Goal: Task Accomplishment & Management: Complete application form

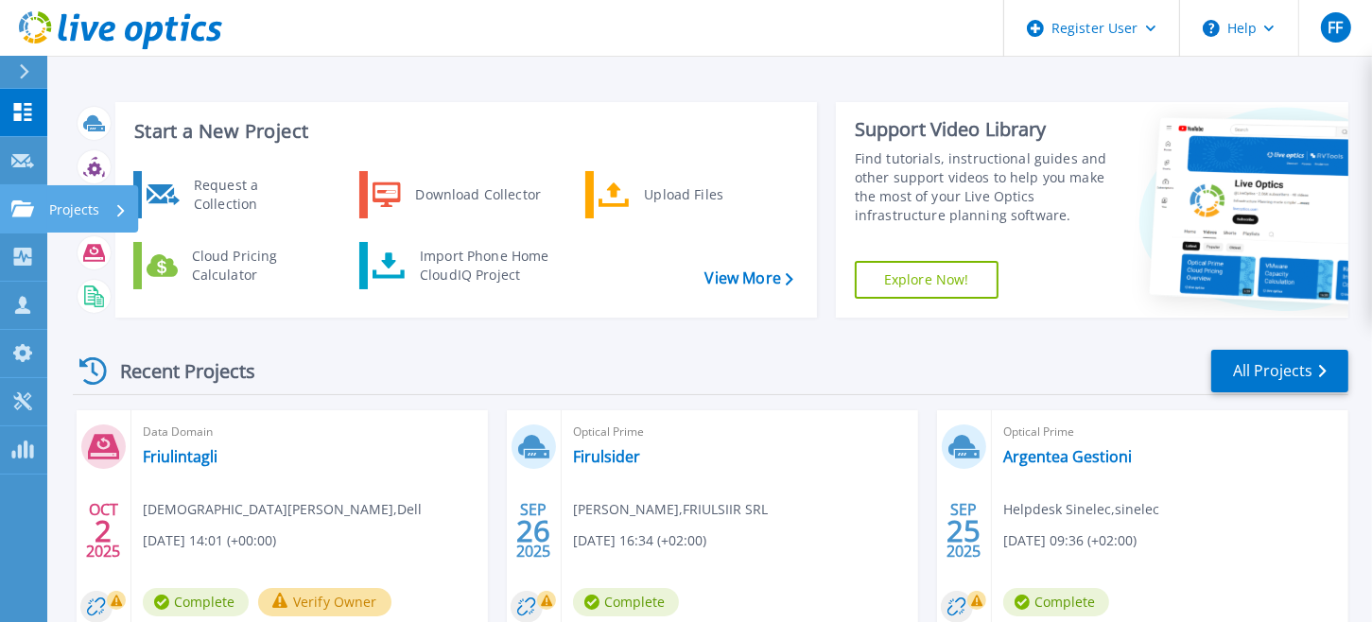
click at [20, 201] on icon at bounding box center [22, 208] width 23 height 16
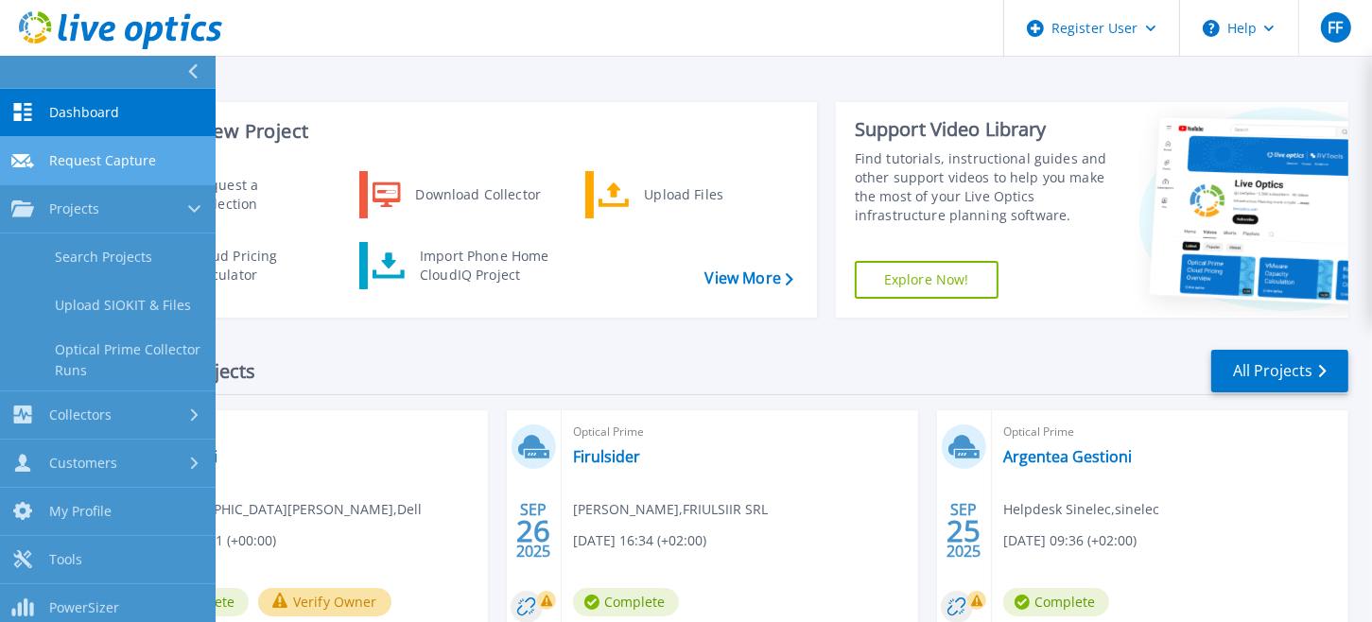
click at [83, 148] on link "Request Capture Request Capture" at bounding box center [108, 161] width 216 height 48
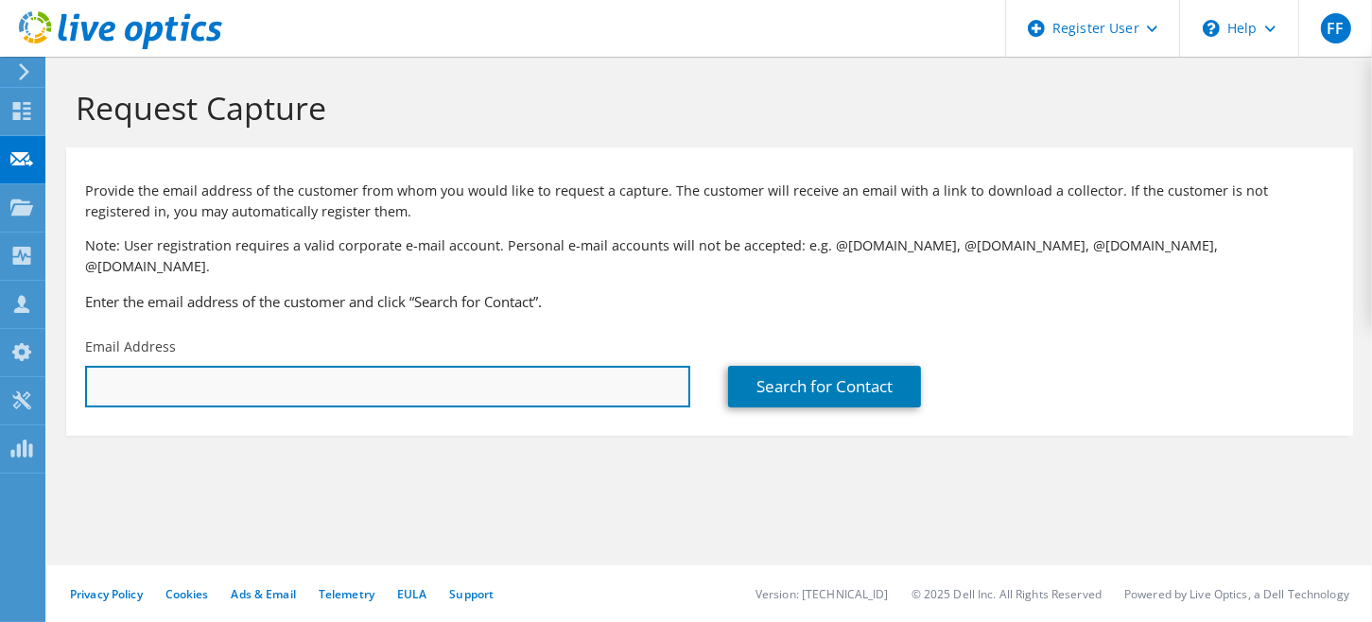
click at [309, 366] on input "text" at bounding box center [387, 387] width 605 height 42
paste input "p.burdusel@netech-solution.it"
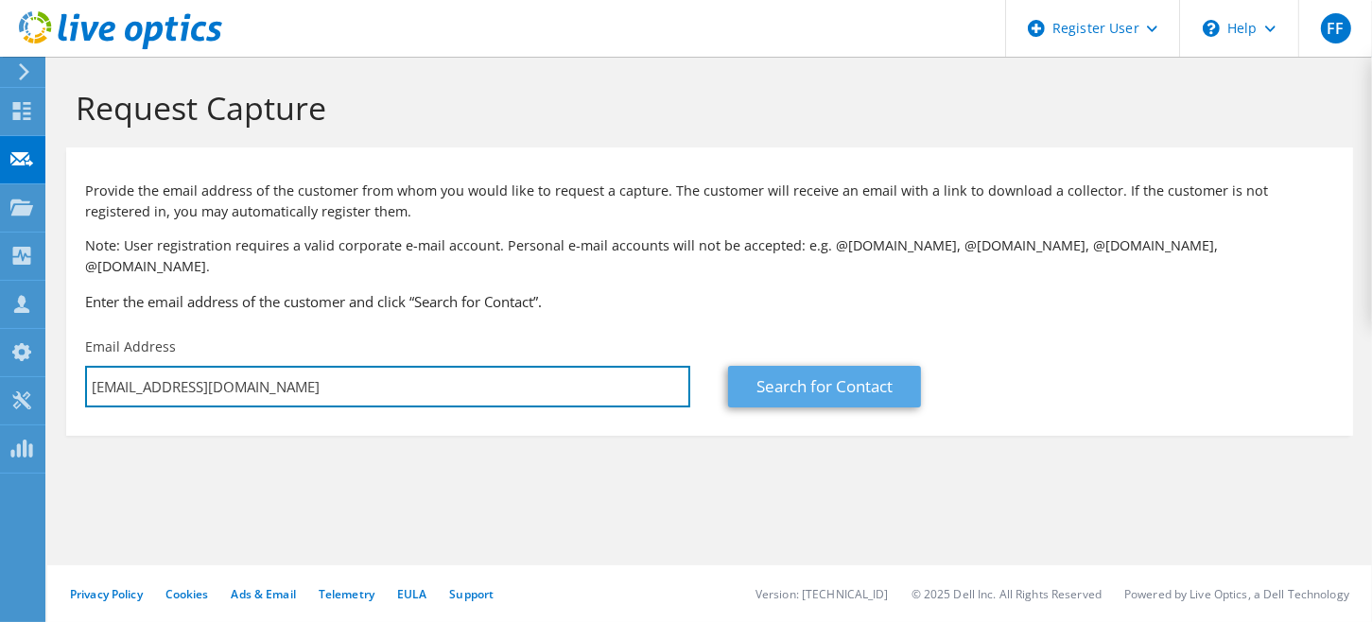
type input "p.burdusel@netech-solution.it"
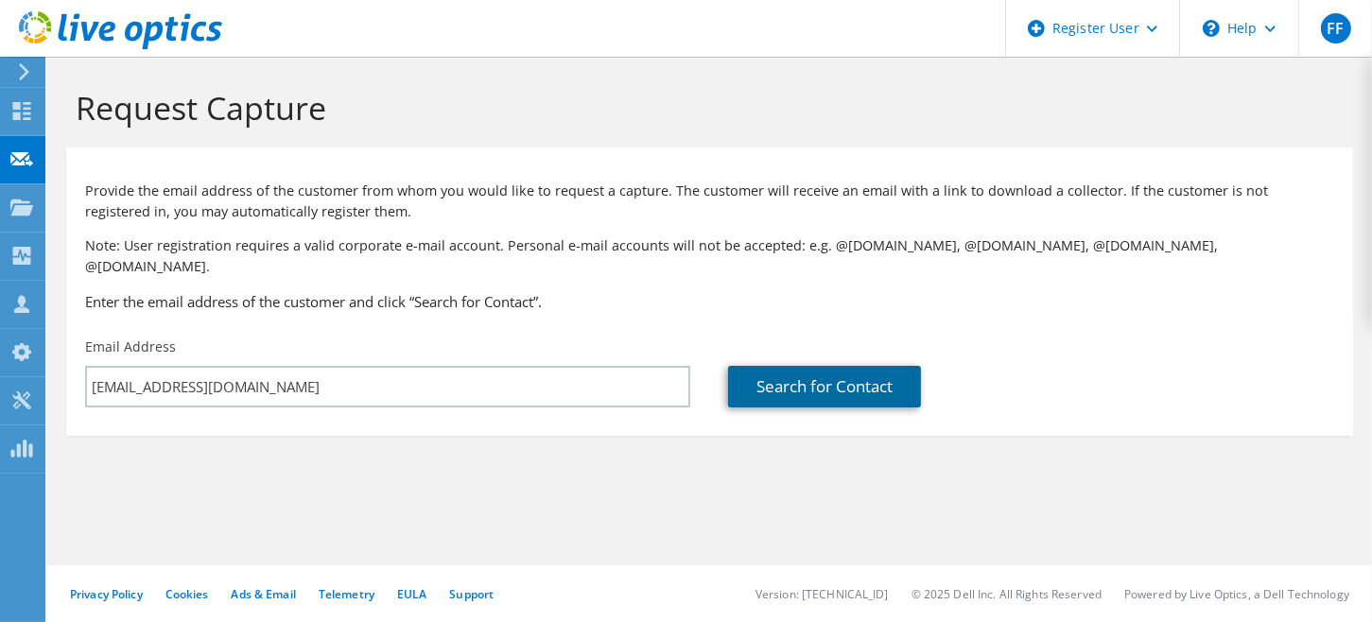
click at [801, 370] on link "Search for Contact" at bounding box center [824, 387] width 193 height 42
type input "NETECH SRL"
type input "Petre"
type input "Burdusel"
type input "[GEOGRAPHIC_DATA]"
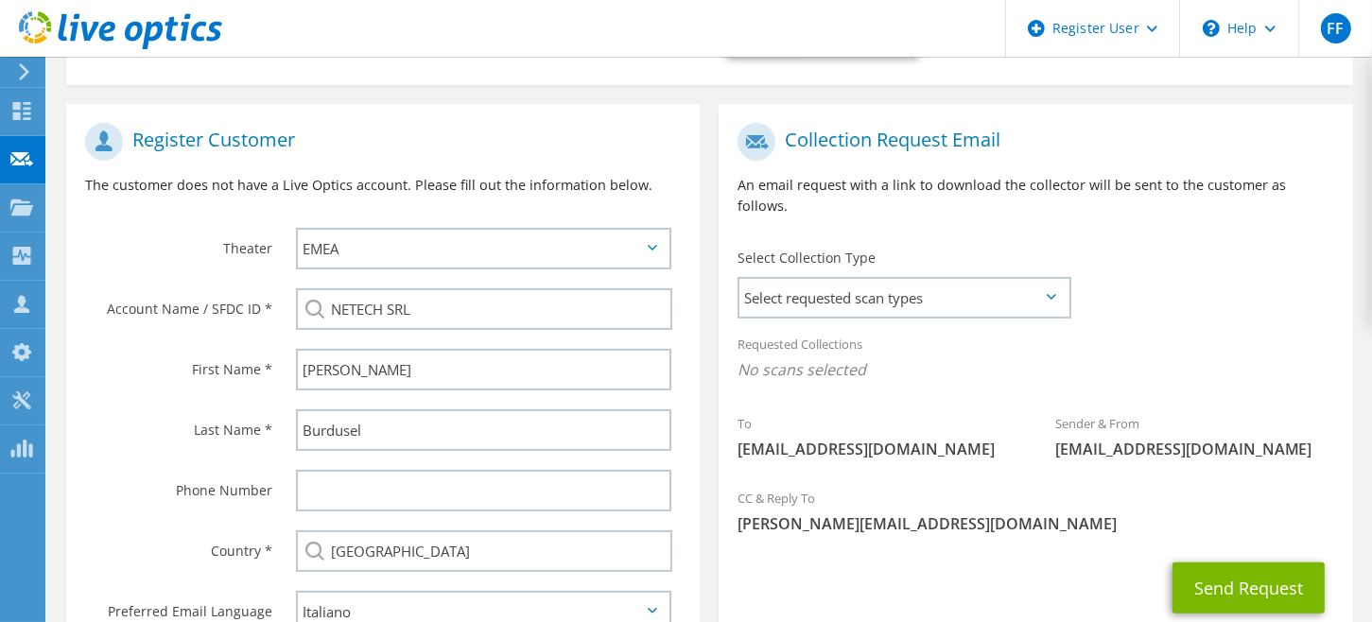
scroll to position [378, 0]
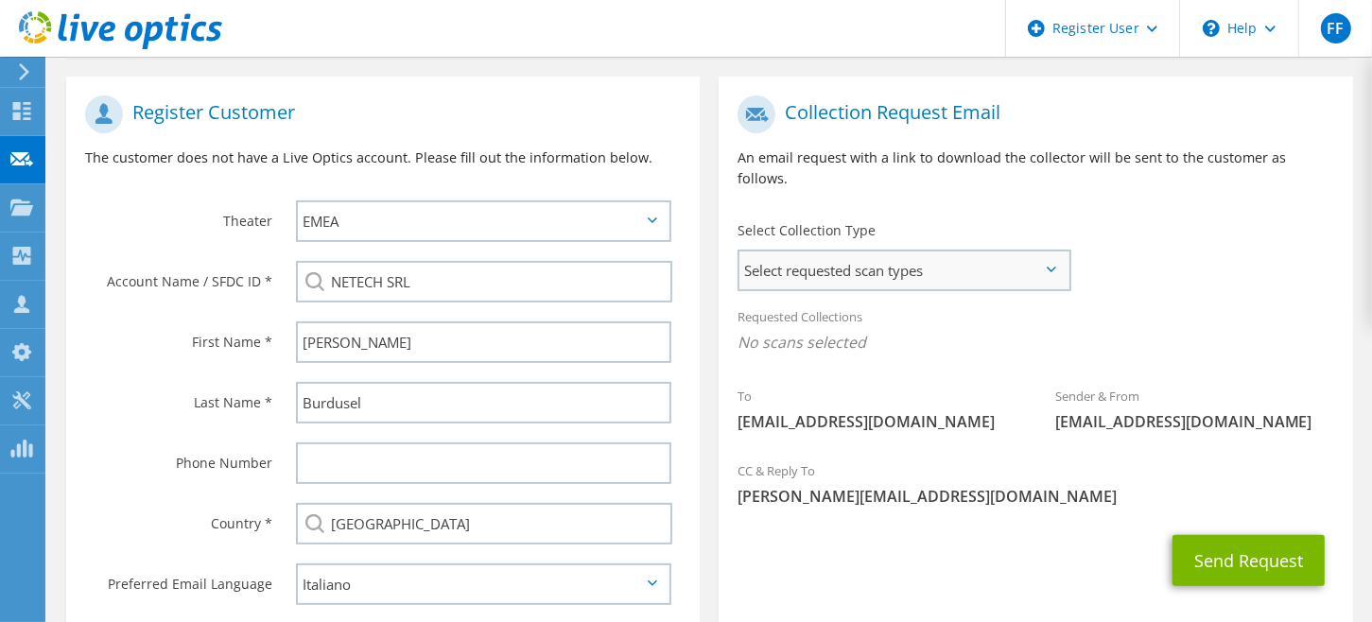
click at [1044, 252] on span "Select requested scan types" at bounding box center [903, 271] width 329 height 38
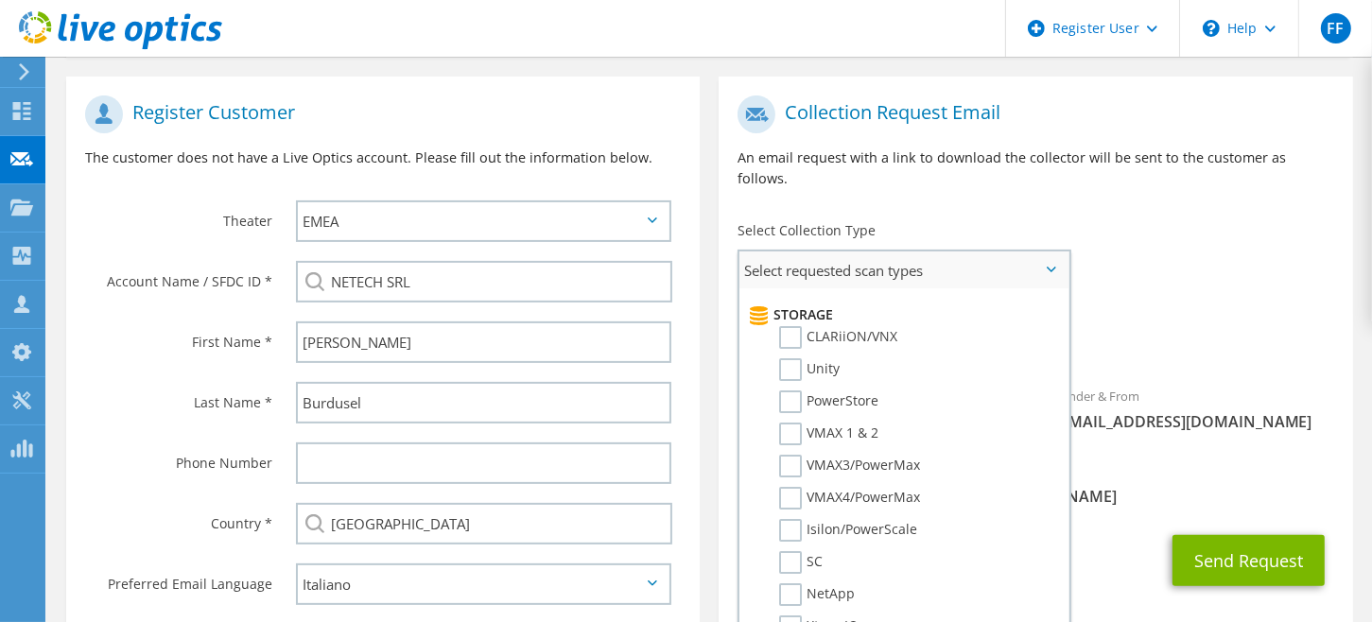
scroll to position [333, 0]
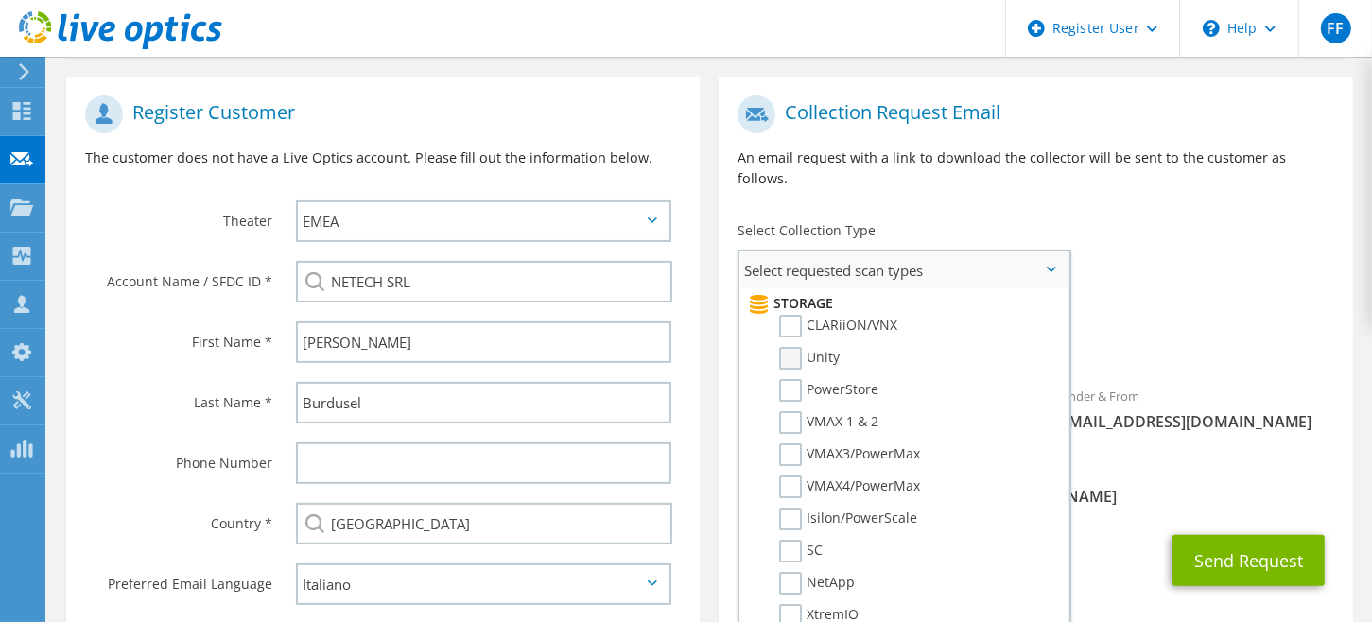
click at [790, 347] on label "Unity" at bounding box center [809, 358] width 61 height 23
click at [0, 0] on input "Unity" at bounding box center [0, 0] width 0 height 0
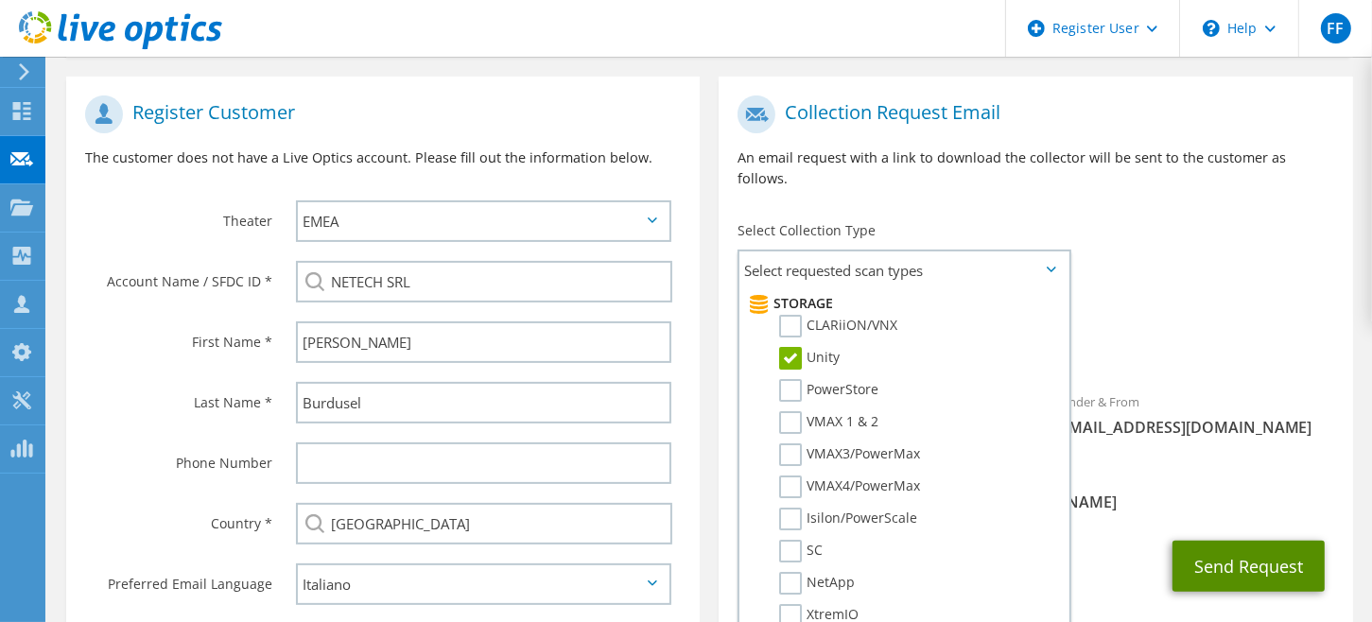
click at [1249, 541] on button "Send Request" at bounding box center [1248, 566] width 152 height 51
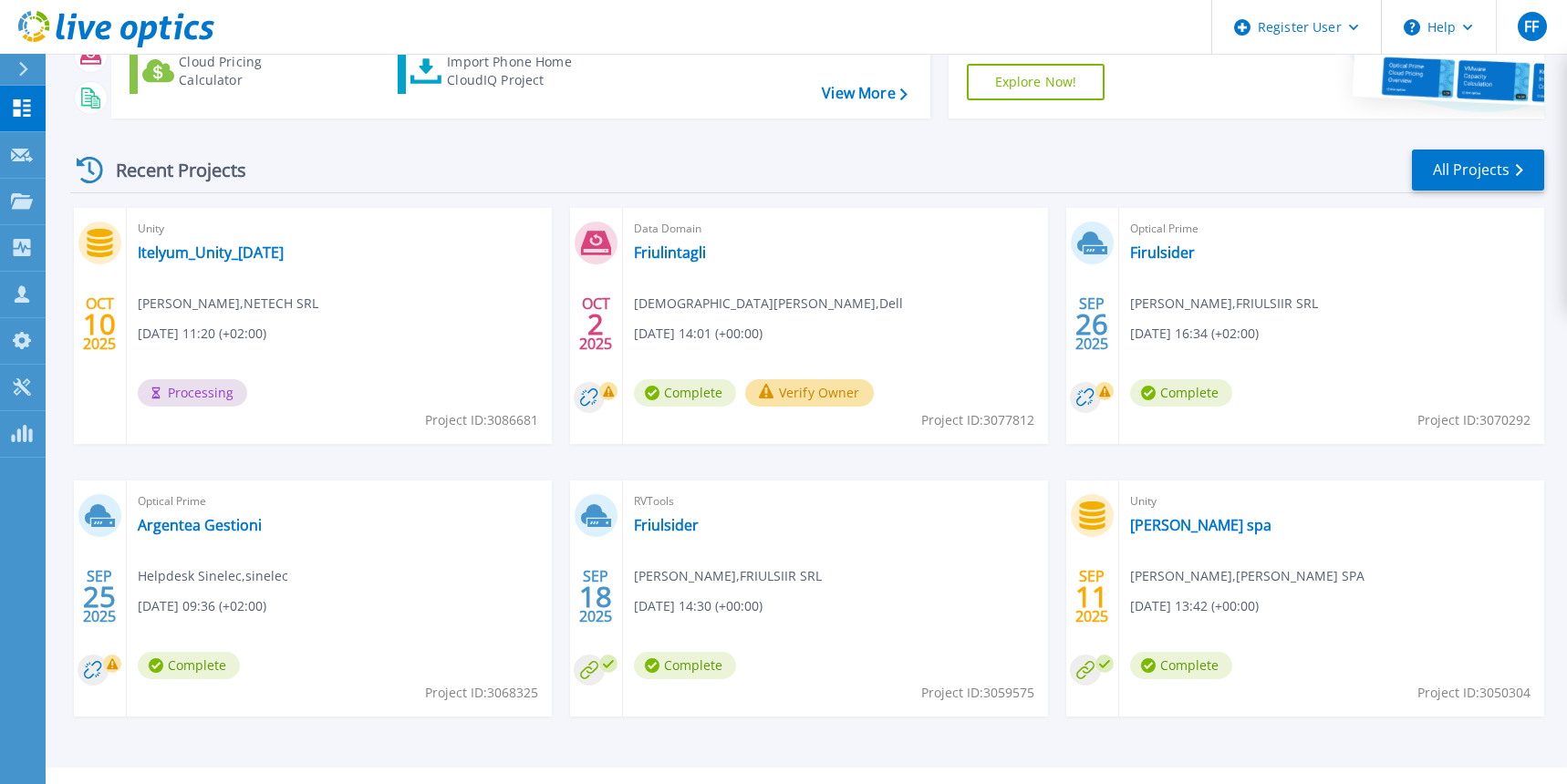
scroll to position [193, 0]
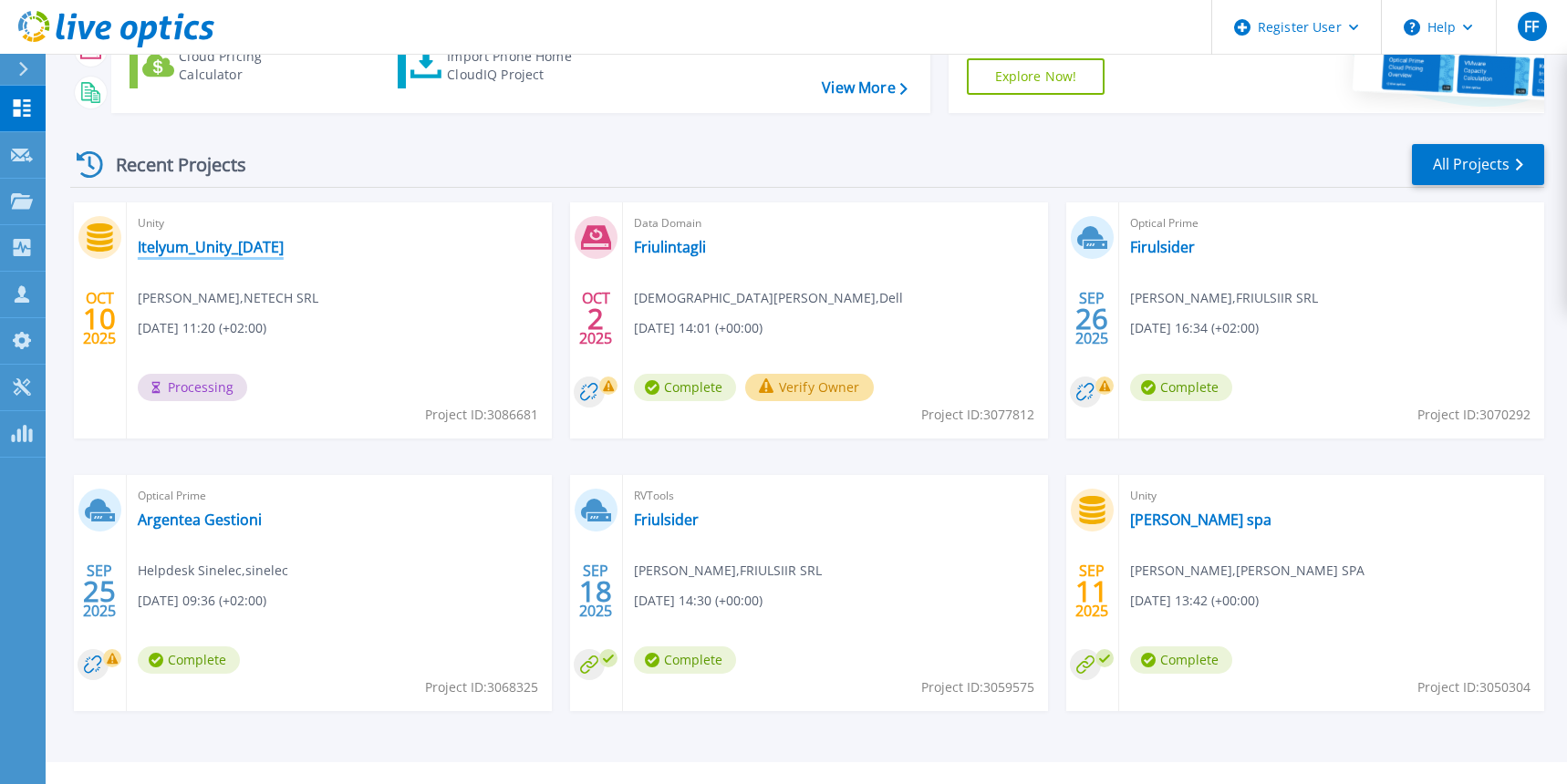
click at [197, 249] on link "Itelyum_Unity_2025-10-10" at bounding box center [210, 247] width 146 height 18
